Goal: Find specific page/section: Find specific page/section

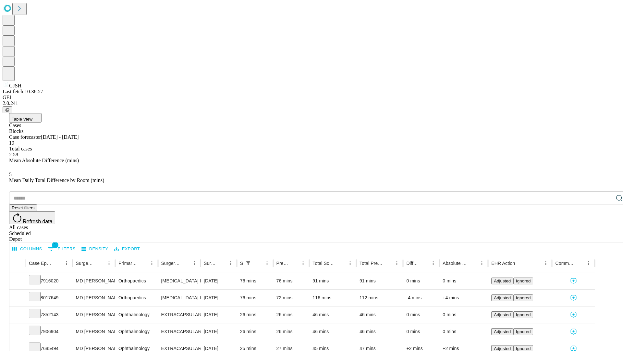
click at [606, 236] on div "Depot" at bounding box center [318, 239] width 618 height 6
